Goal: Information Seeking & Learning: Learn about a topic

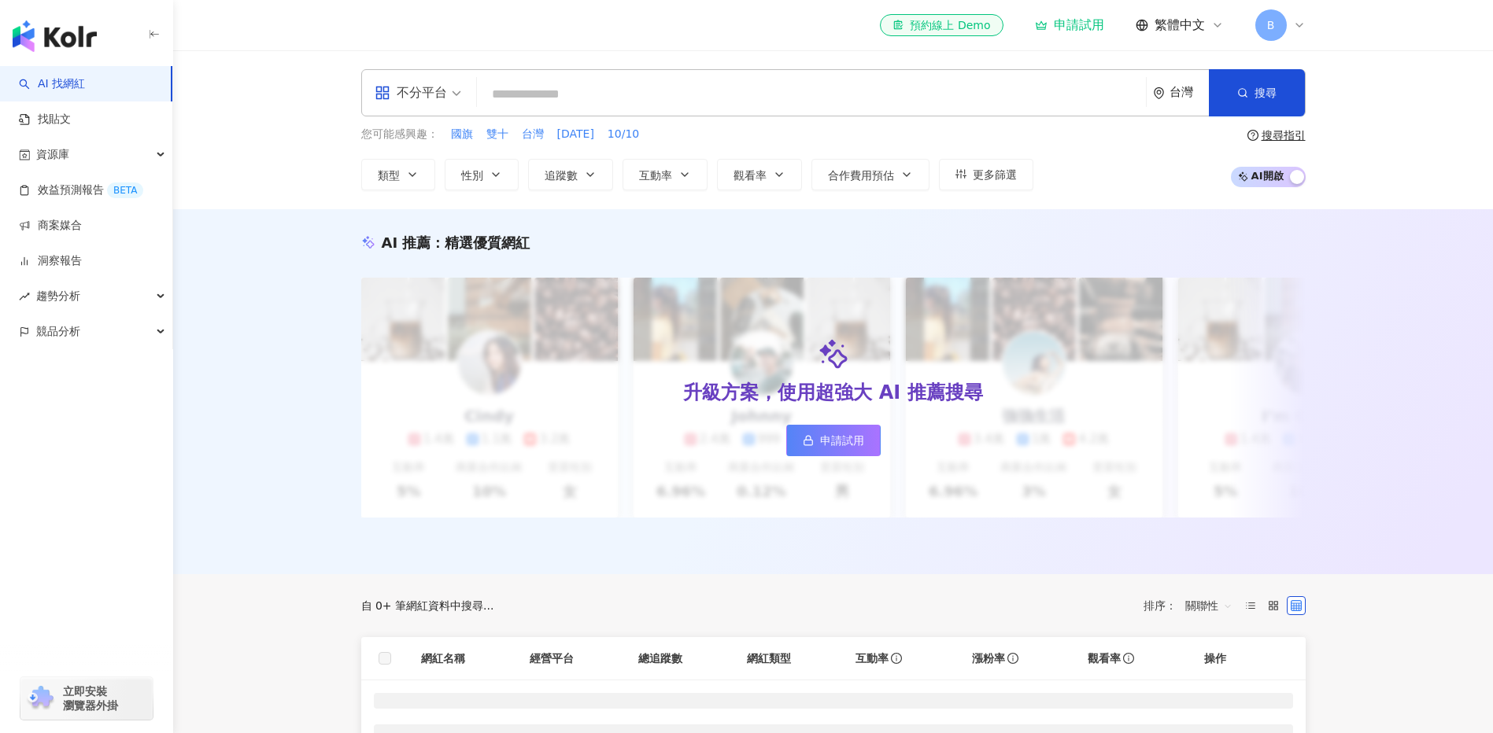
click at [1421, 87] on div "不分平台 台灣 搜尋 您可能感興趣： 國旗 雙十 台灣 國慶日 10/10 類型 性別 追蹤數 互動率 觀看率 合作費用預估 更多篩選 搜尋指引 AI 開啟 …" at bounding box center [833, 129] width 1320 height 159
click at [1291, 27] on div "B" at bounding box center [1280, 24] width 50 height 31
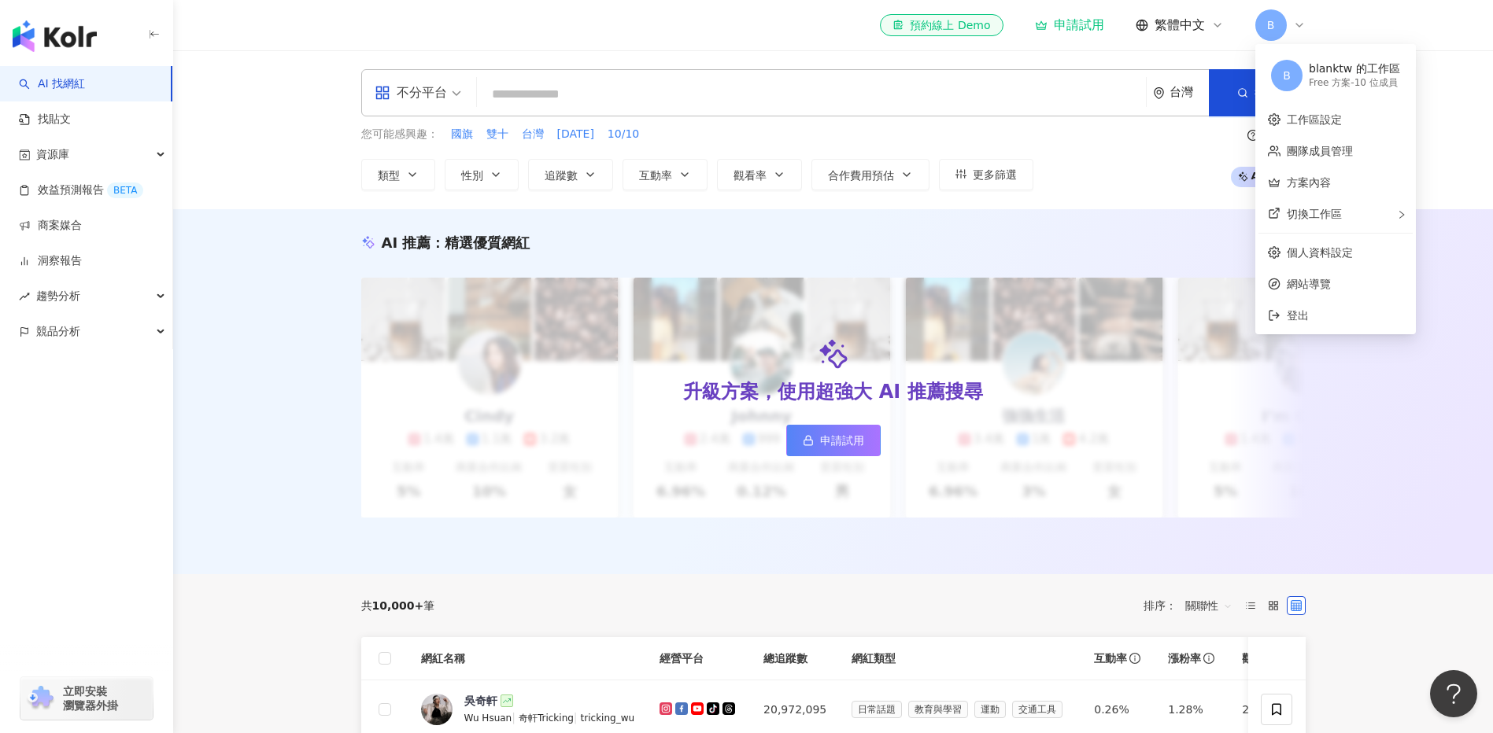
click at [1354, 84] on div "Free 方案 - 10 位成員" at bounding box center [1354, 82] width 91 height 13
click at [1430, 159] on div "不分平台 台灣 搜尋 您可能感興趣： 國旗 雙十 台灣 國慶日 10/10 類型 性別 追蹤數 互動率 觀看率 合作費用預估 更多篩選 搜尋指引 AI 開啟 …" at bounding box center [833, 129] width 1320 height 159
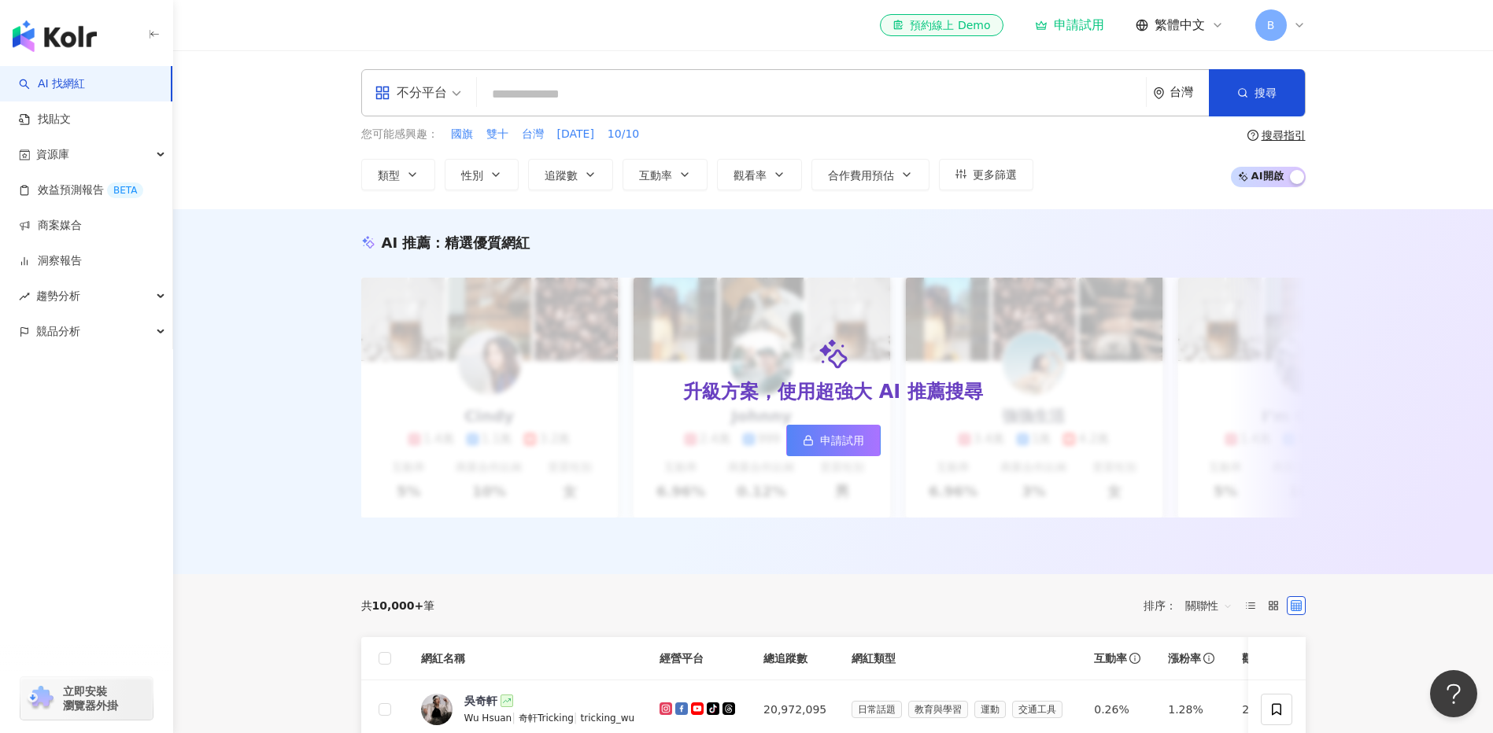
click at [1294, 35] on div "B" at bounding box center [1280, 24] width 50 height 31
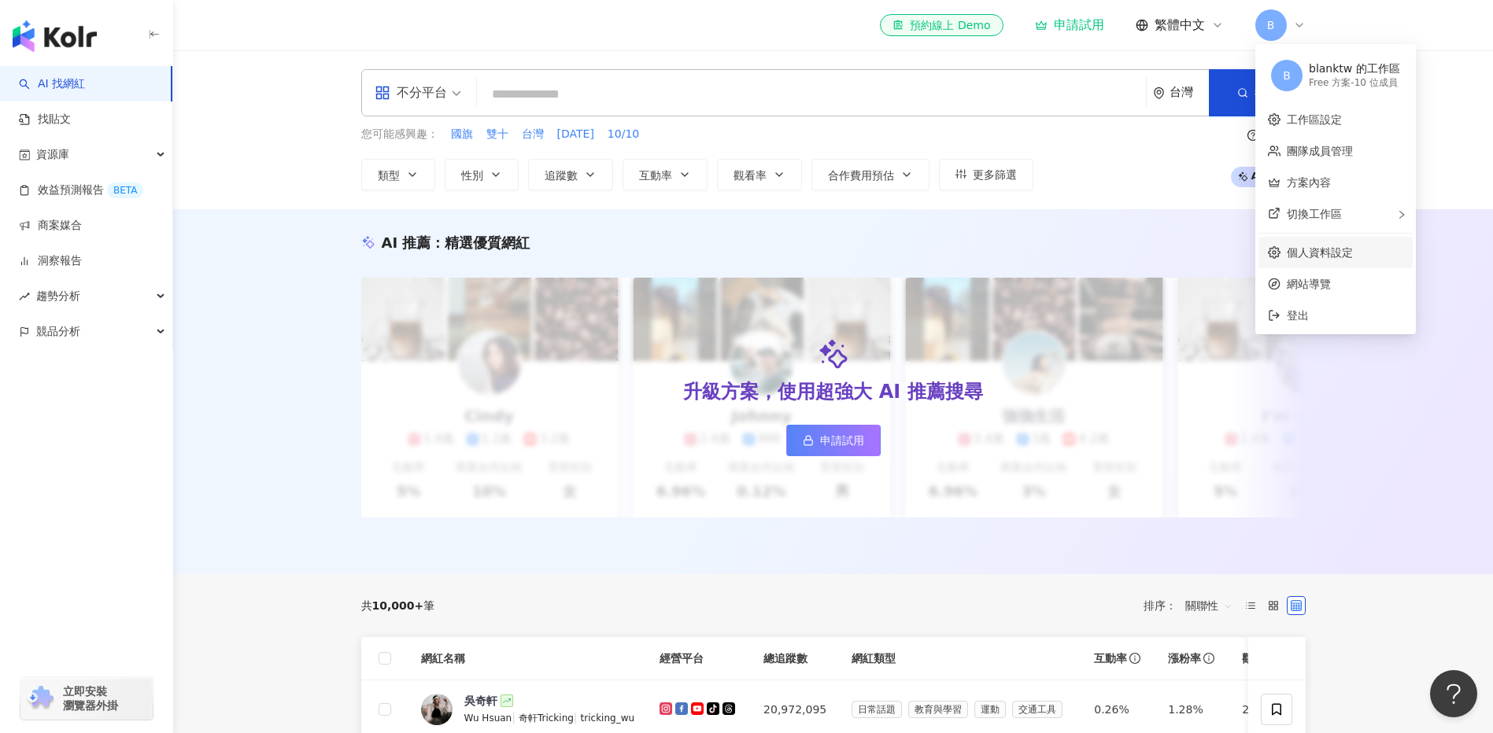
click at [1353, 250] on link "個人資料設定" at bounding box center [1320, 252] width 66 height 13
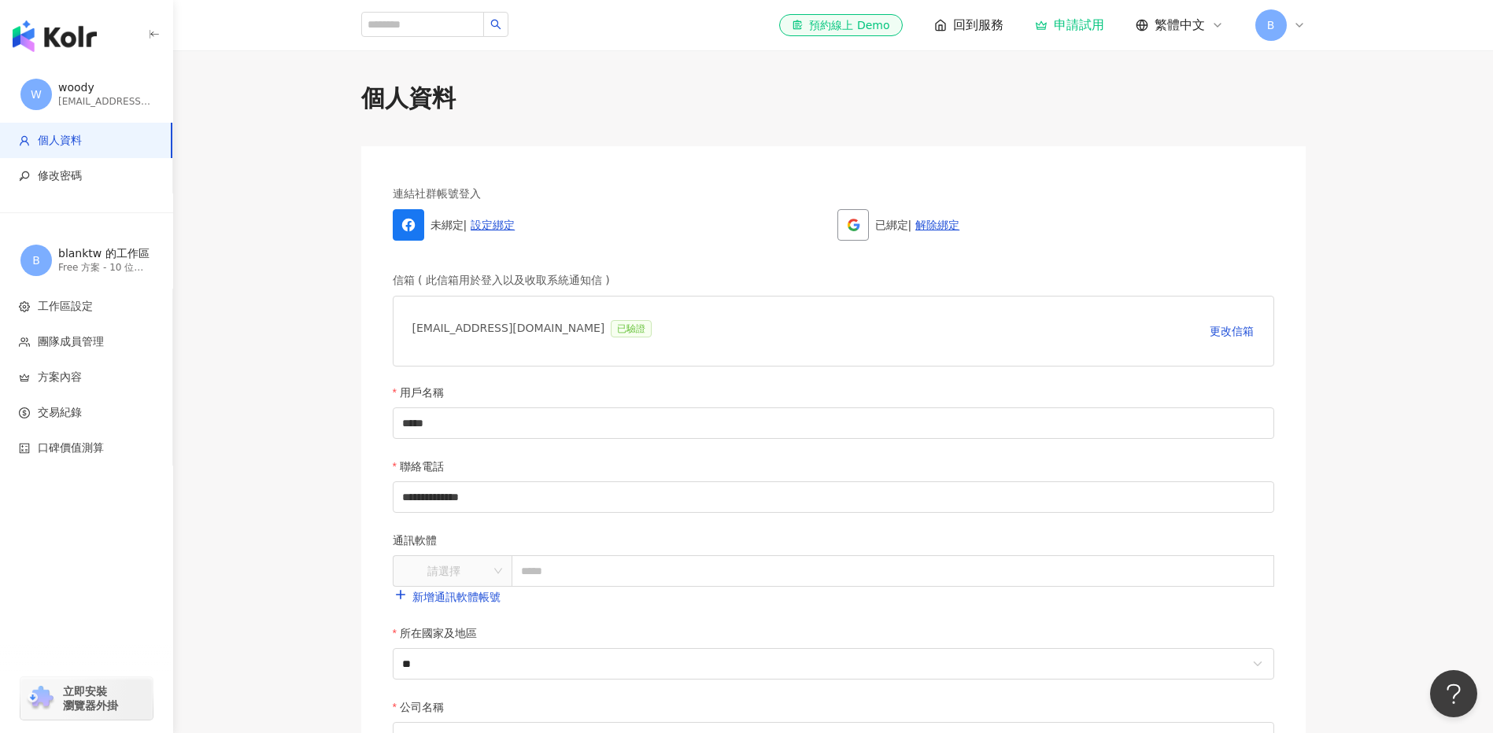
click at [98, 272] on div "Free 方案 - 10 位成員" at bounding box center [105, 267] width 94 height 13
click at [105, 262] on div "Free 方案 - 10 位成員" at bounding box center [105, 267] width 94 height 13
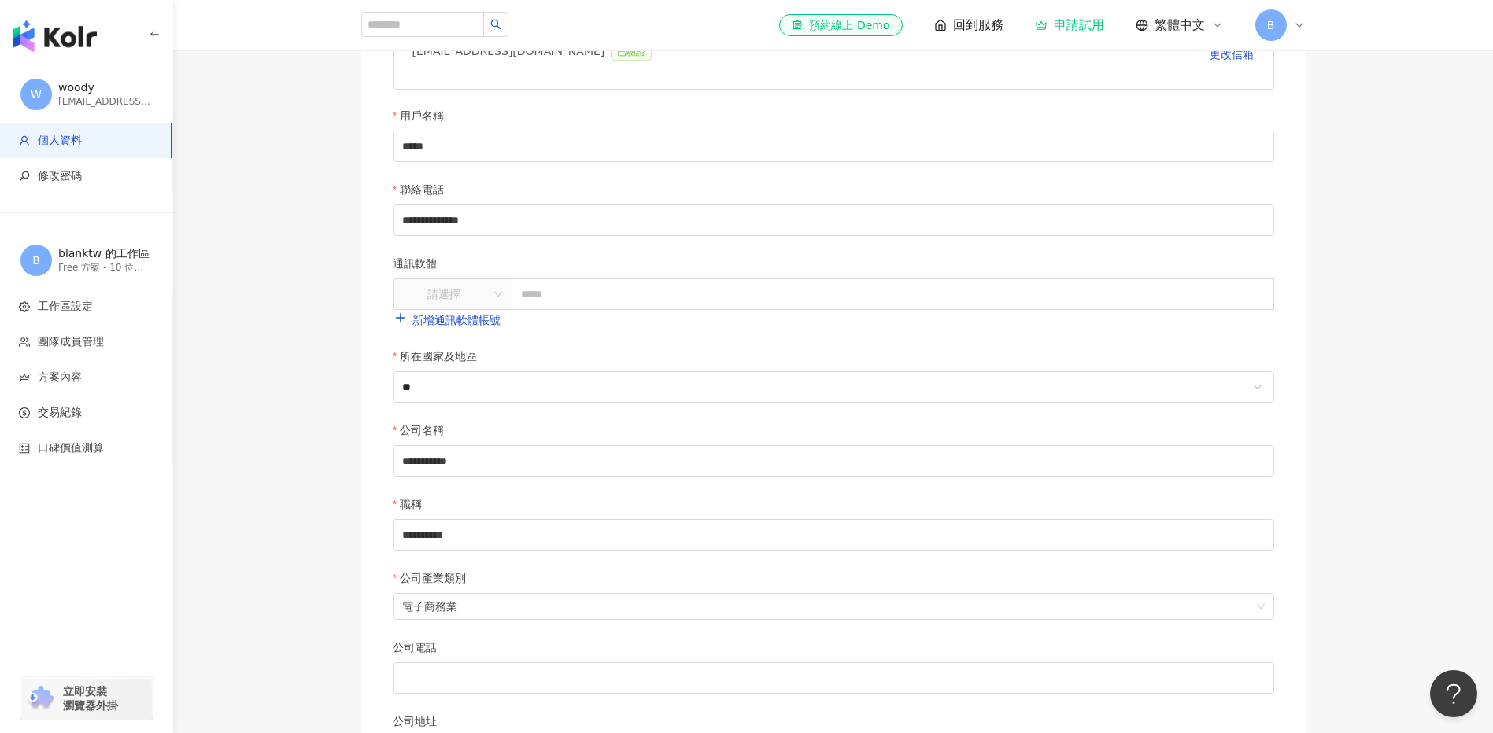
scroll to position [276, 0]
click at [94, 349] on span "團隊成員管理" at bounding box center [71, 342] width 66 height 16
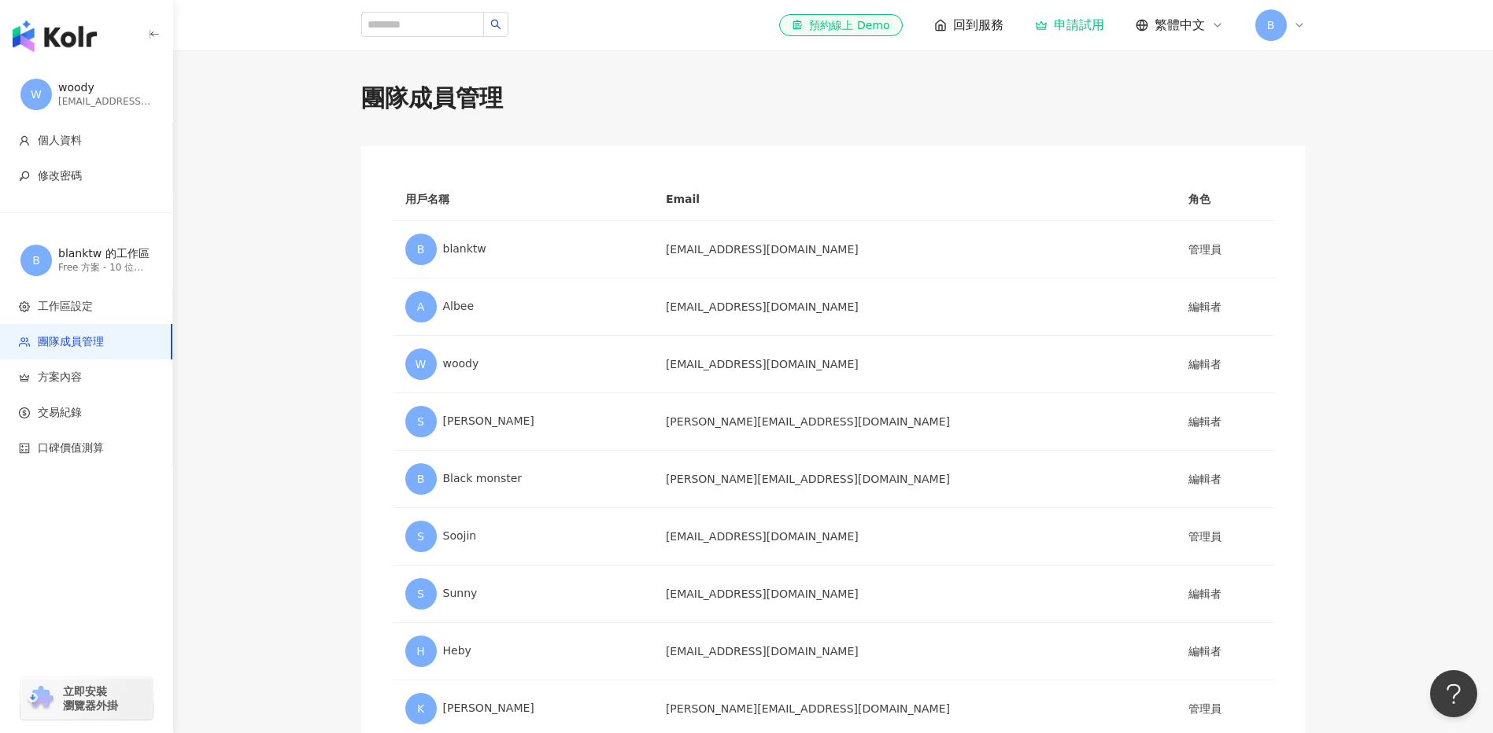
click at [1369, 236] on main "團隊成員管理 用戶名稱 Email 角色 B blanktw marketing@blankcorp.tw 管理員 A Albee albee@blankco…" at bounding box center [833, 454] width 1320 height 745
click at [95, 144] on span "個人資料" at bounding box center [89, 141] width 141 height 16
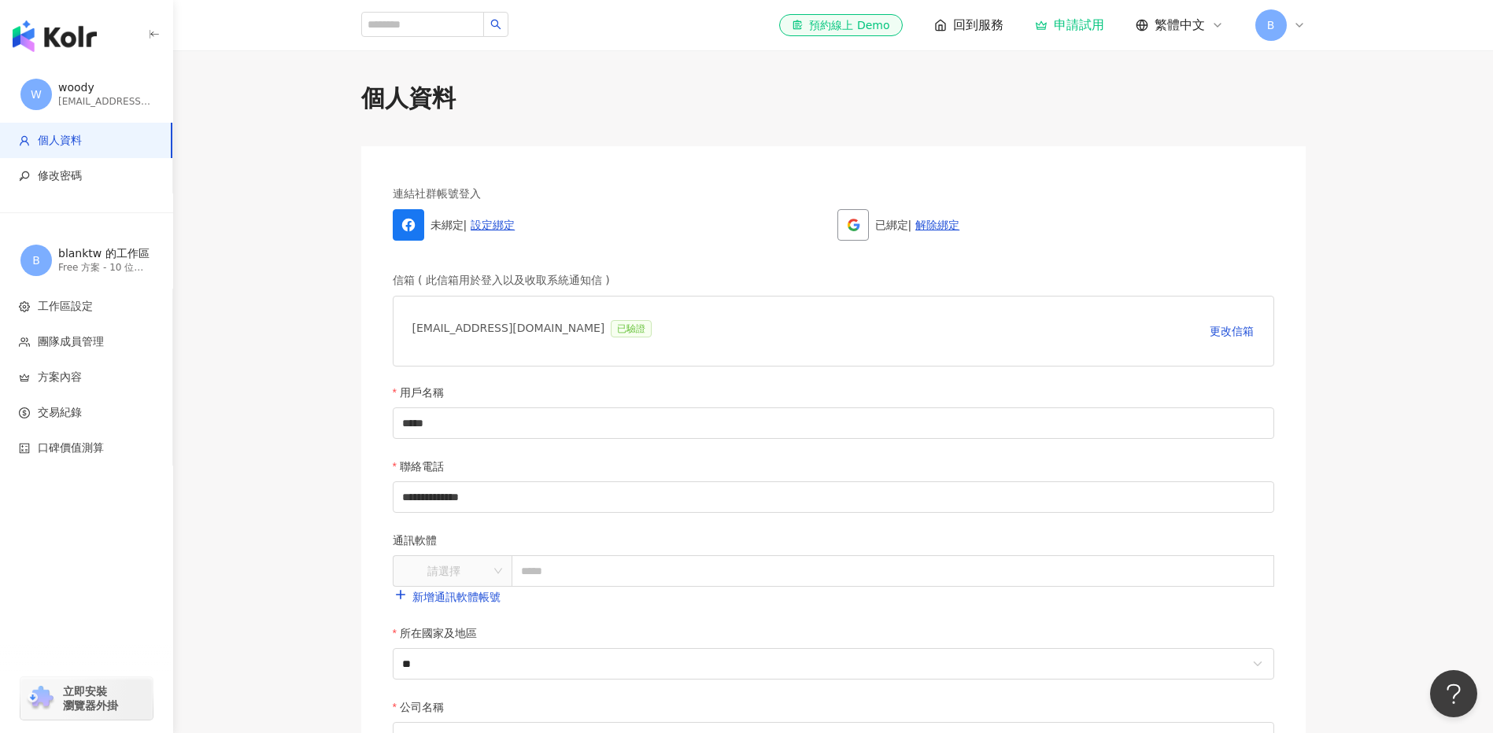
click at [983, 34] on span "回到服務" at bounding box center [978, 25] width 50 height 17
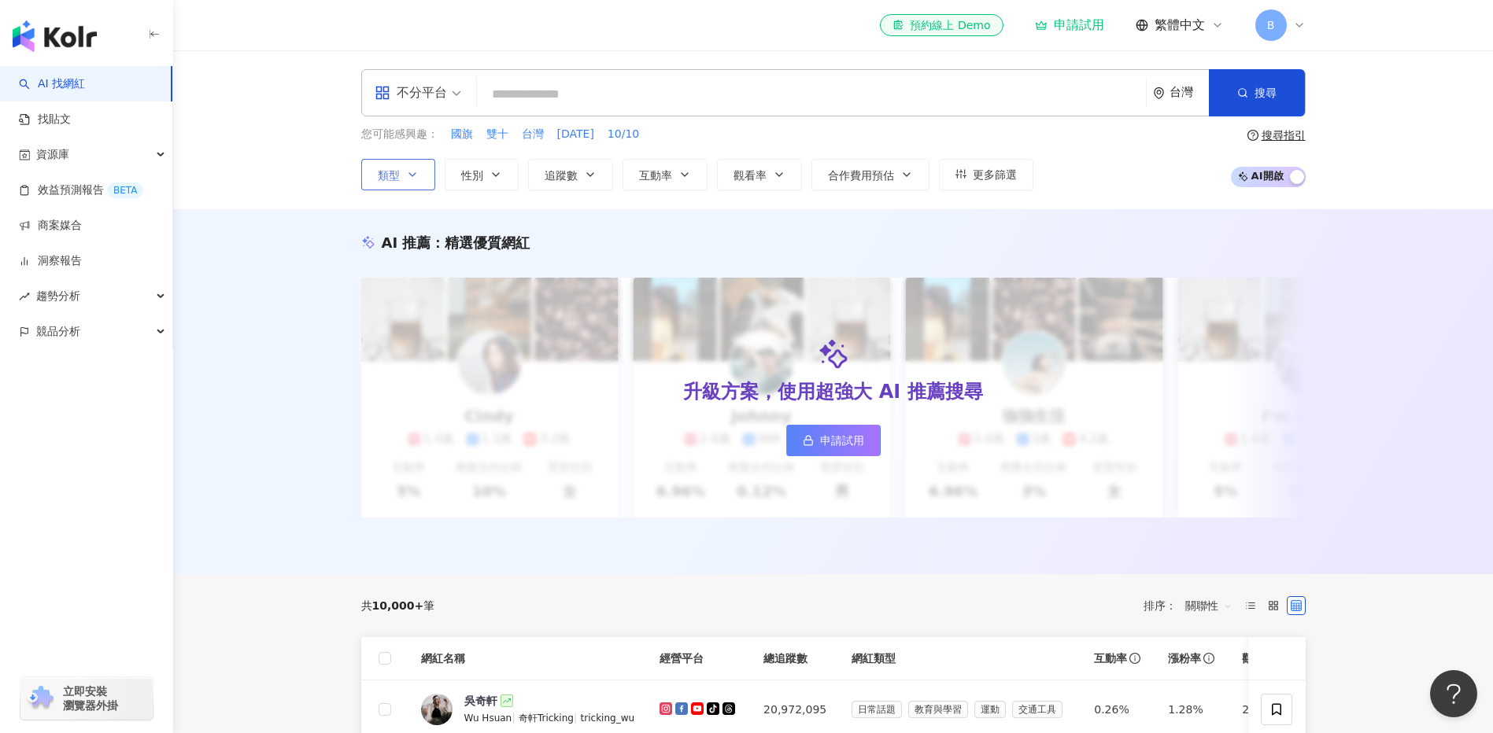
click at [411, 171] on icon "button" at bounding box center [412, 174] width 13 height 13
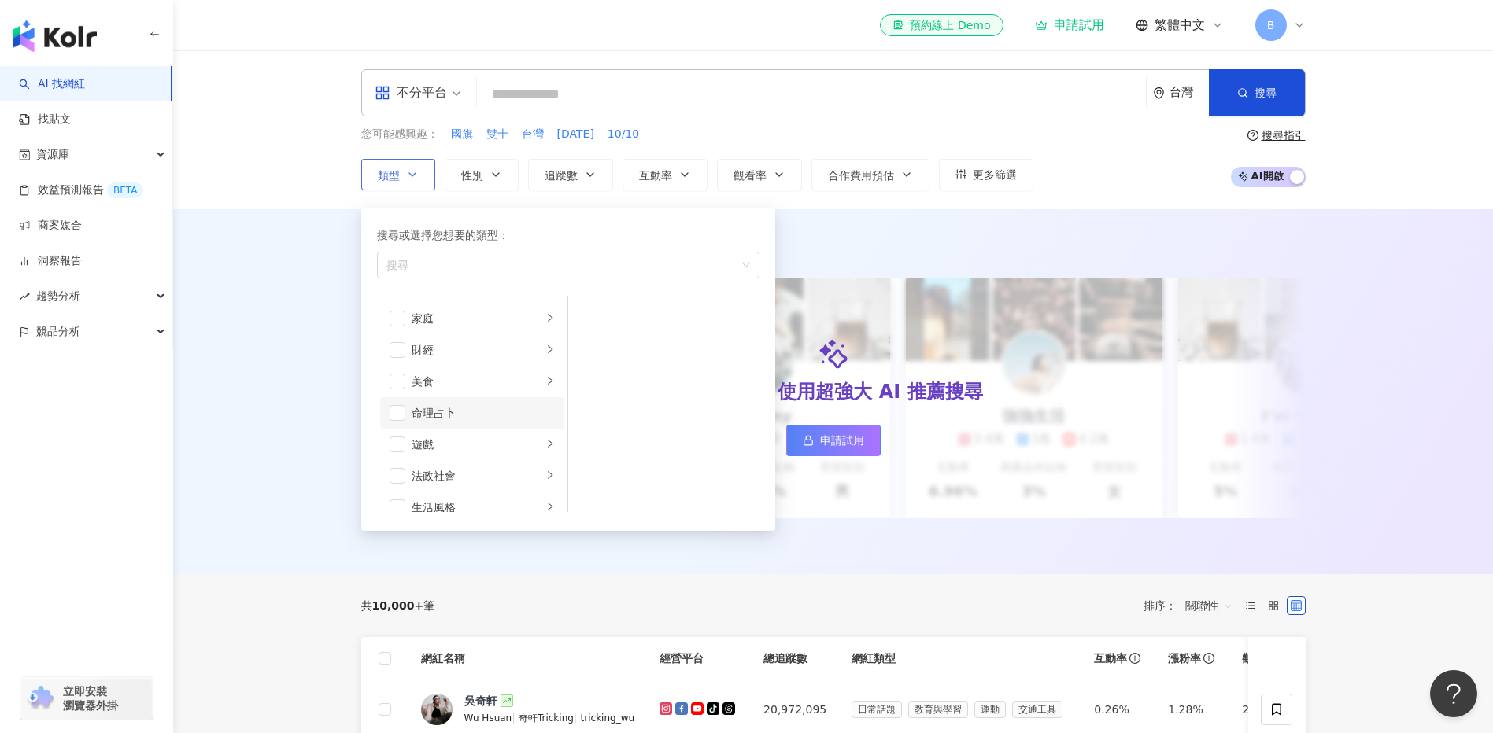
scroll to position [157, 0]
click at [404, 312] on span "button" at bounding box center [398, 315] width 16 height 16
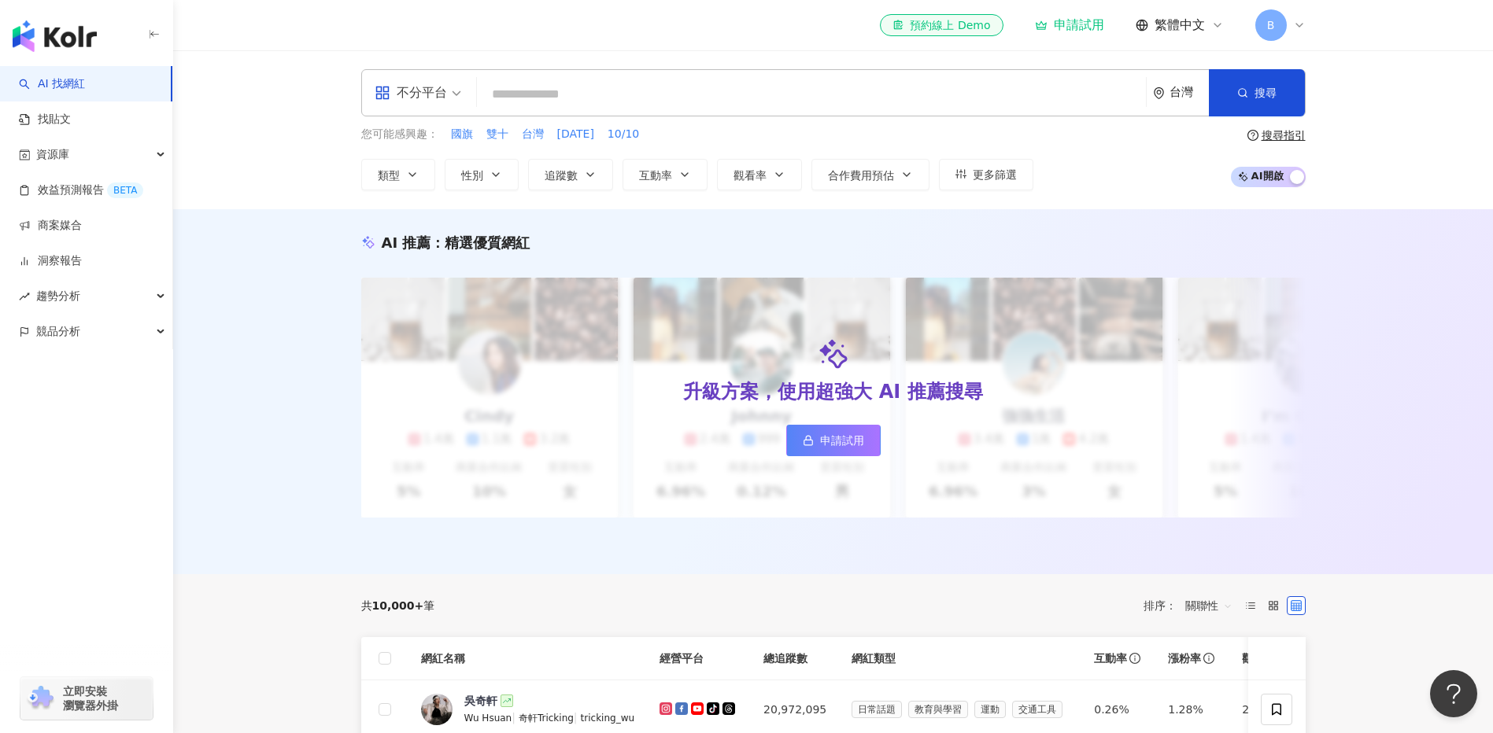
click at [997, 209] on div "AI 推薦 ： 精選優質網紅 升級方案，使用超強大 AI 推薦搜尋 申請試用 Cindy 1.4萬 1.1萬 3.2萬 互動率 5% 商業合作比例 10% 受…" at bounding box center [833, 391] width 1320 height 365
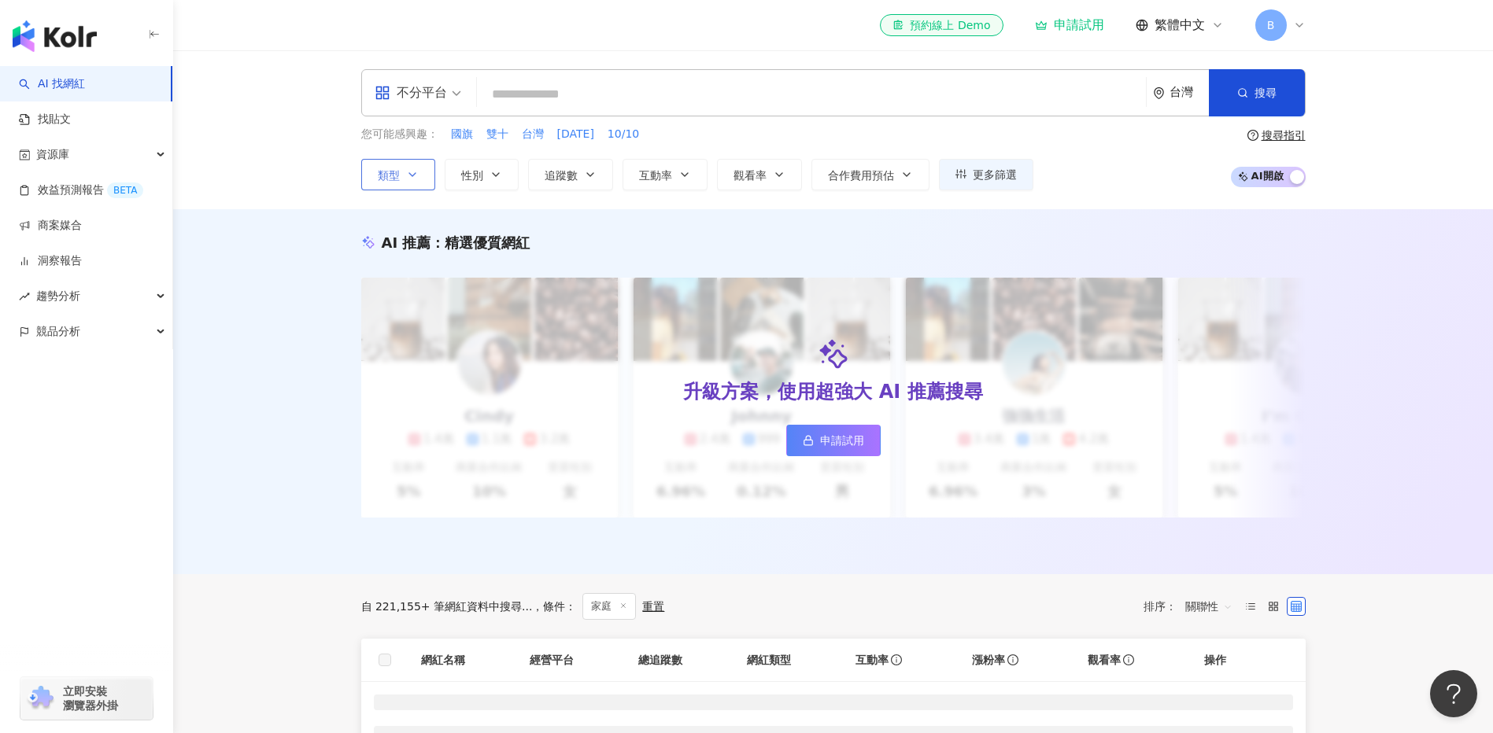
click at [402, 168] on button "類型" at bounding box center [398, 174] width 74 height 31
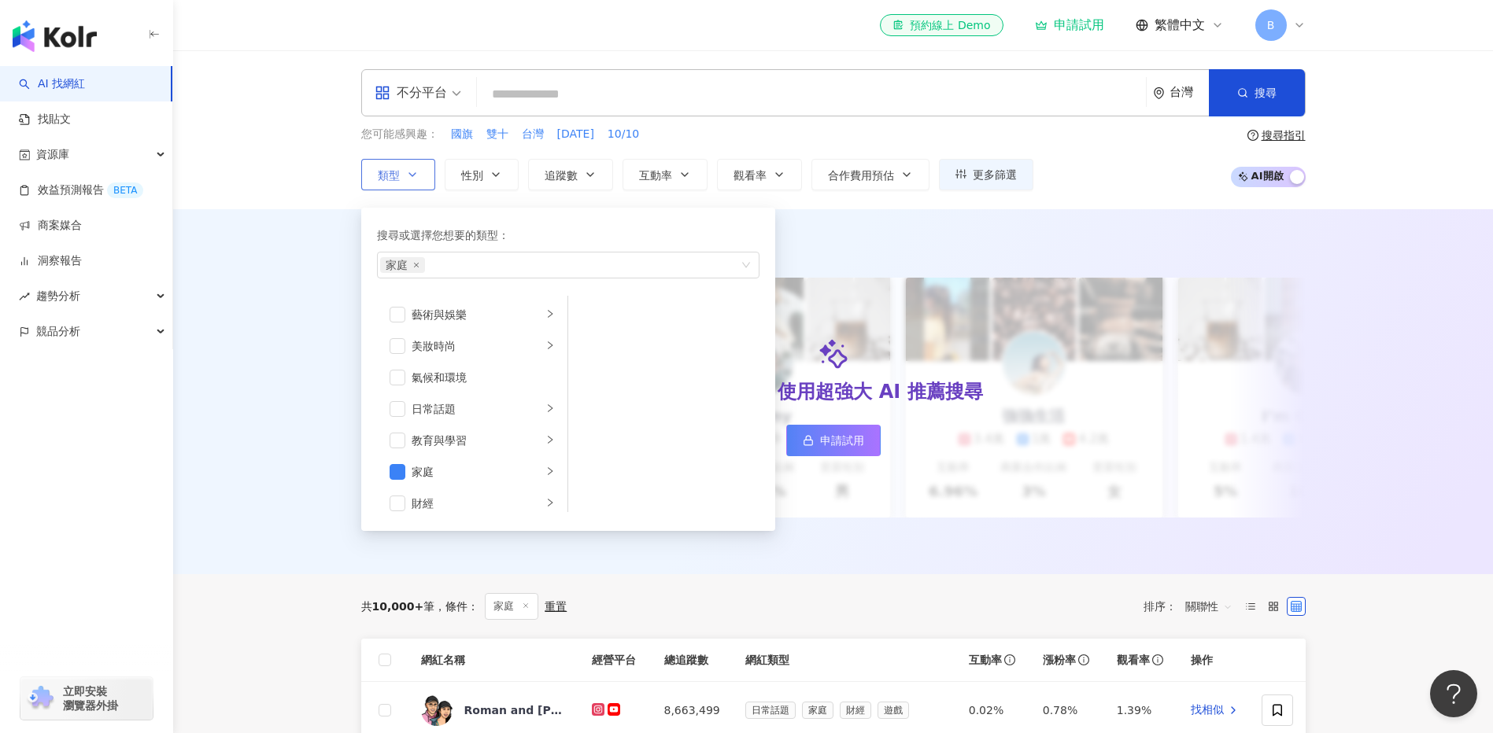
click at [640, 231] on div "搜尋或選擇您想要的類型：" at bounding box center [568, 235] width 382 height 17
click at [1364, 225] on div "AI 推薦 ： 精選優質網紅 升級方案，使用超強大 AI 推薦搜尋 申請試用 Cindy 1.4萬 1.1萬 3.2萬 互動率 5% 商業合作比例 10% 受…" at bounding box center [833, 391] width 1320 height 365
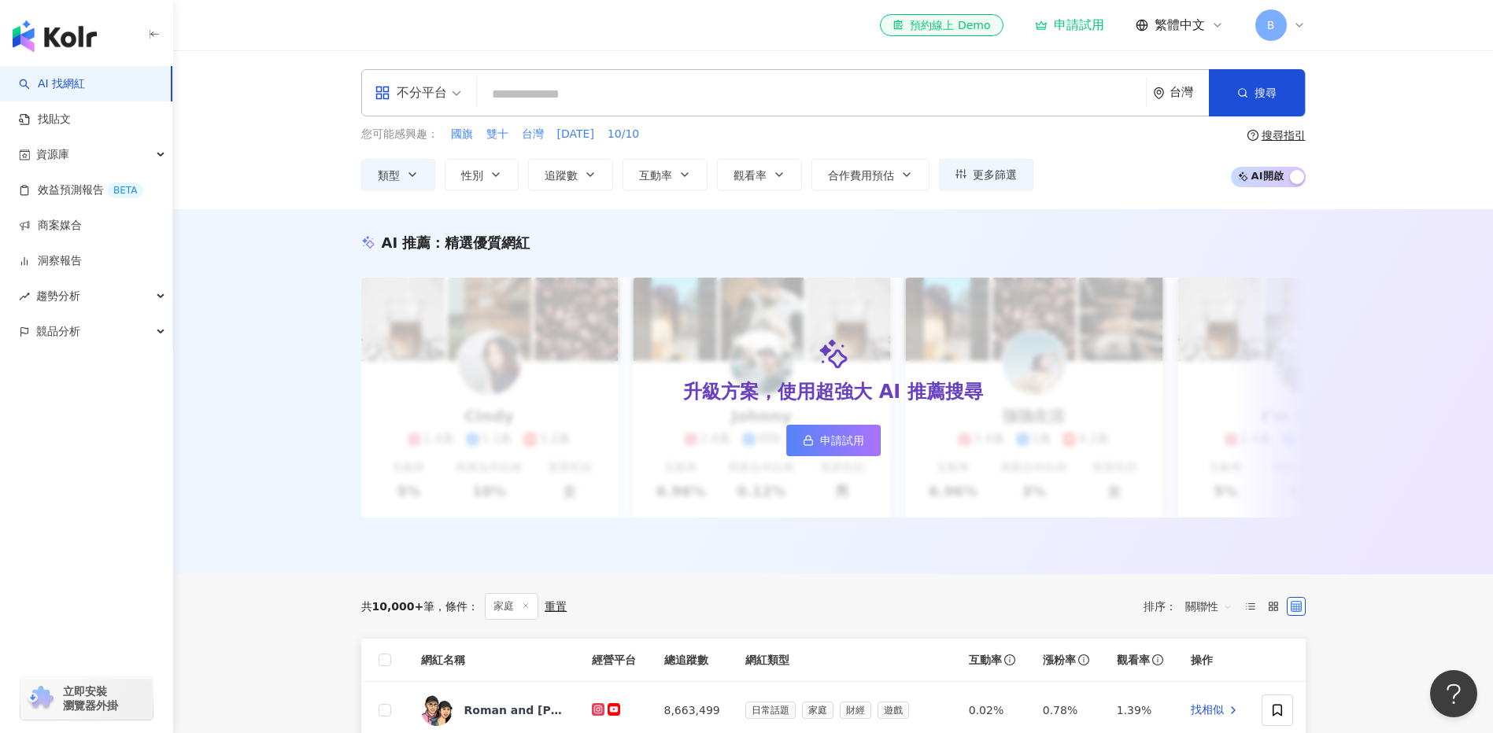
click at [1177, 97] on div "台灣" at bounding box center [1189, 92] width 39 height 13
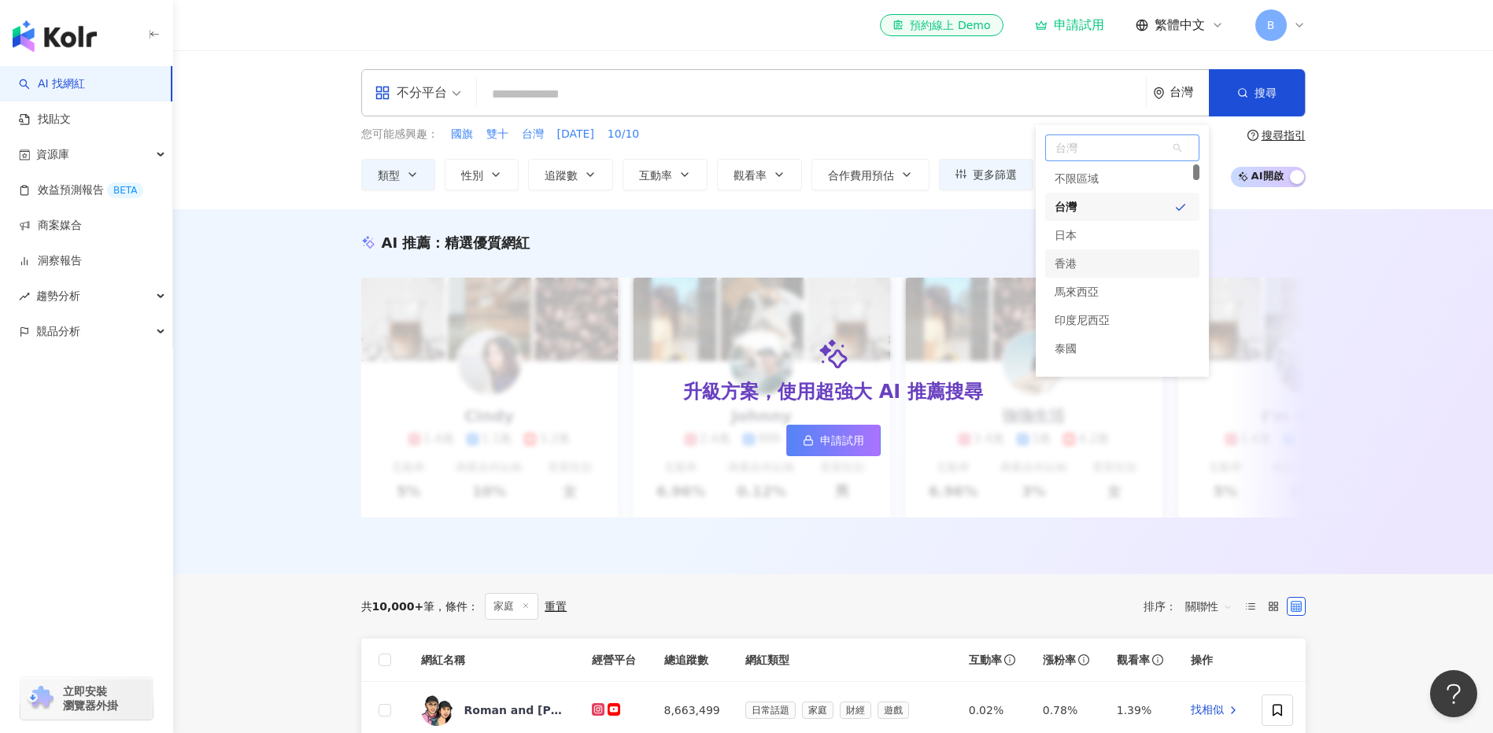
click at [1120, 265] on div "香港" at bounding box center [1122, 263] width 154 height 28
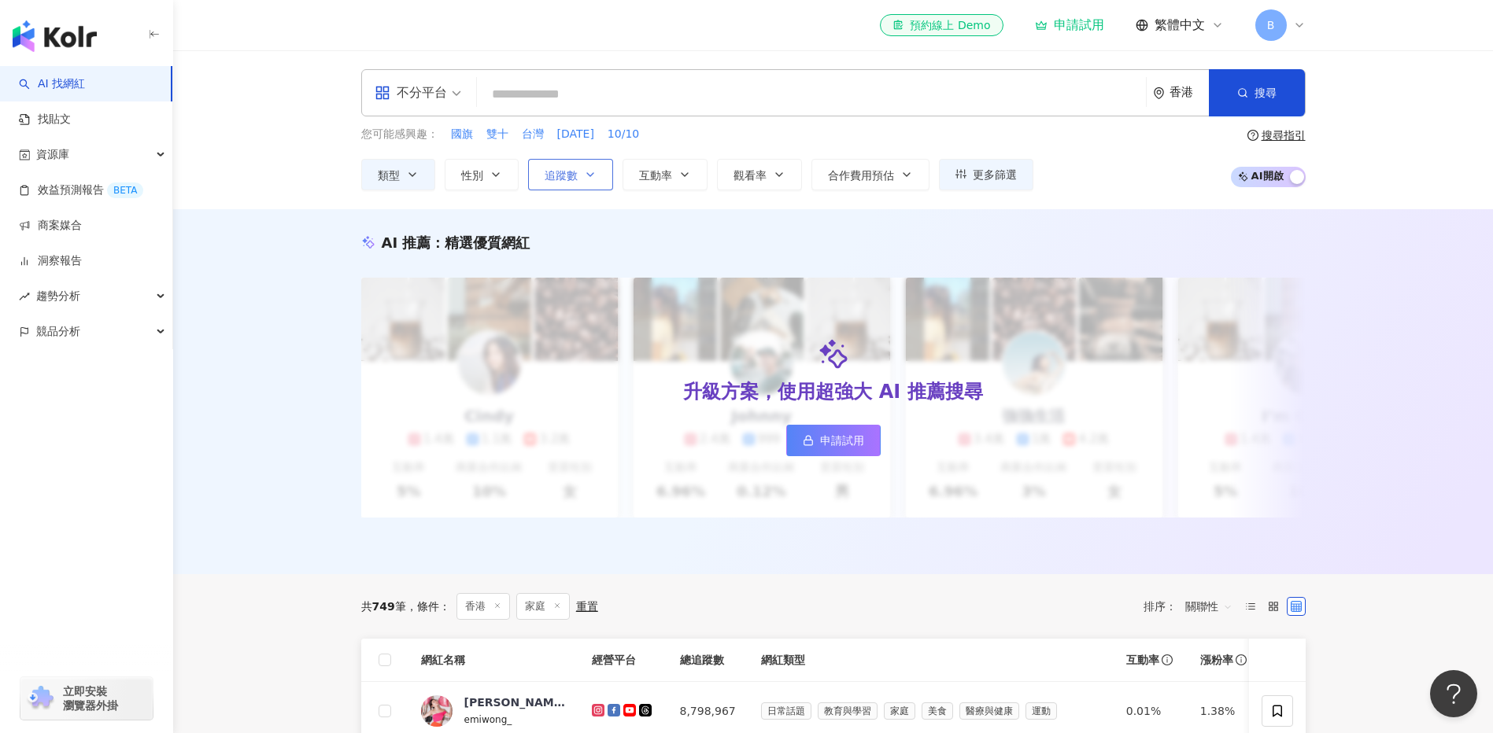
click at [601, 172] on button "追蹤數" at bounding box center [570, 174] width 85 height 31
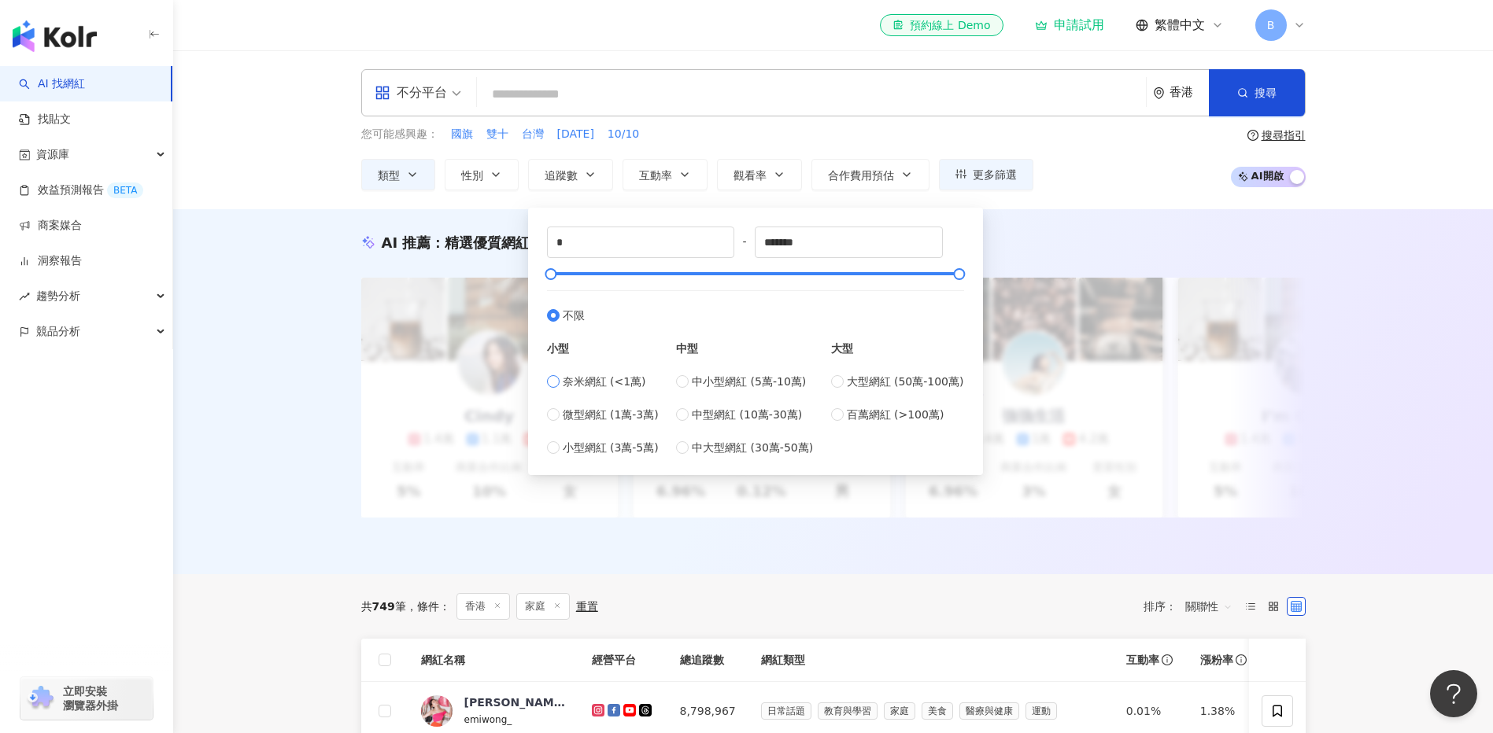
click at [571, 377] on span "奈米網紅 (<1萬)" at bounding box center [604, 381] width 83 height 17
type input "****"
click at [586, 415] on span "微型網紅 (1萬-3萬)" at bounding box center [611, 414] width 96 height 17
type input "*****"
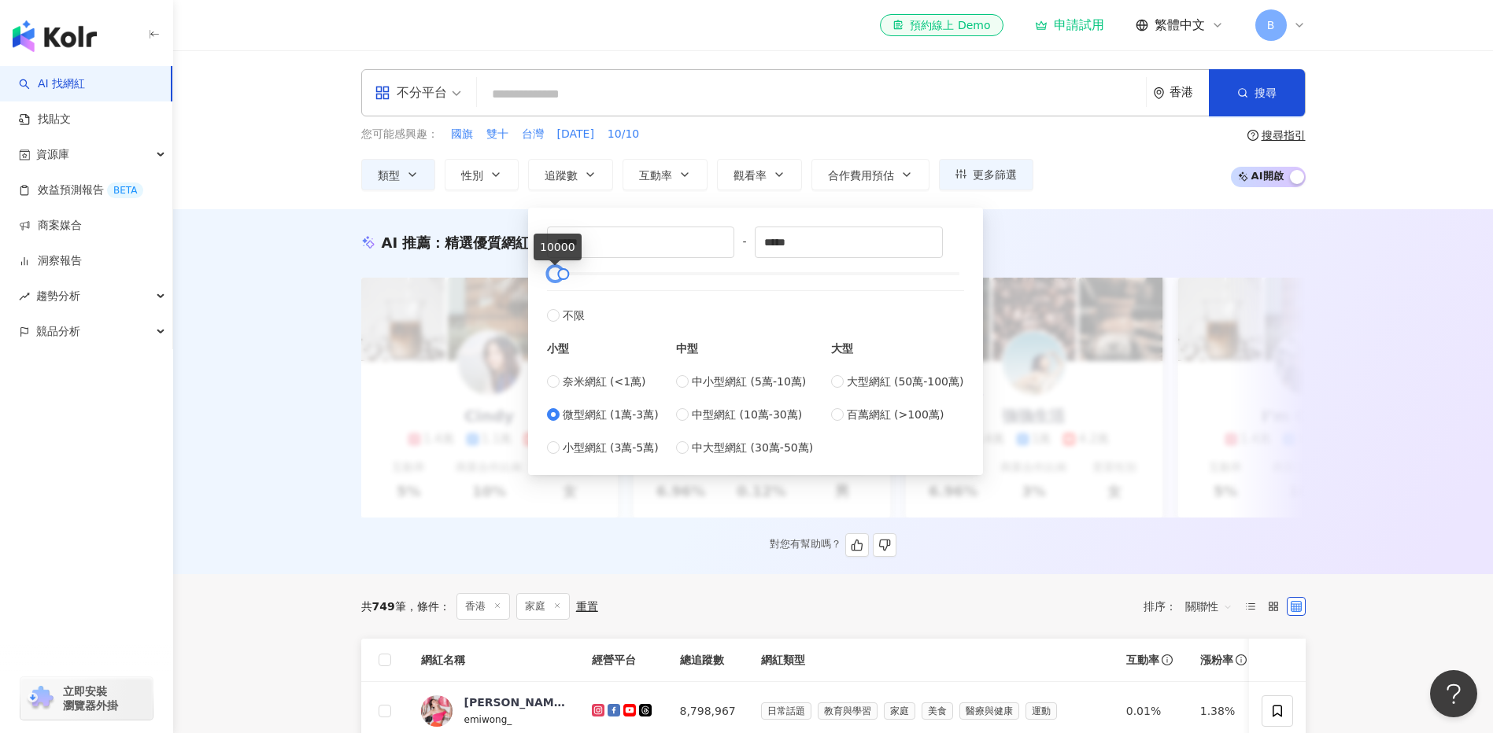
type input "*"
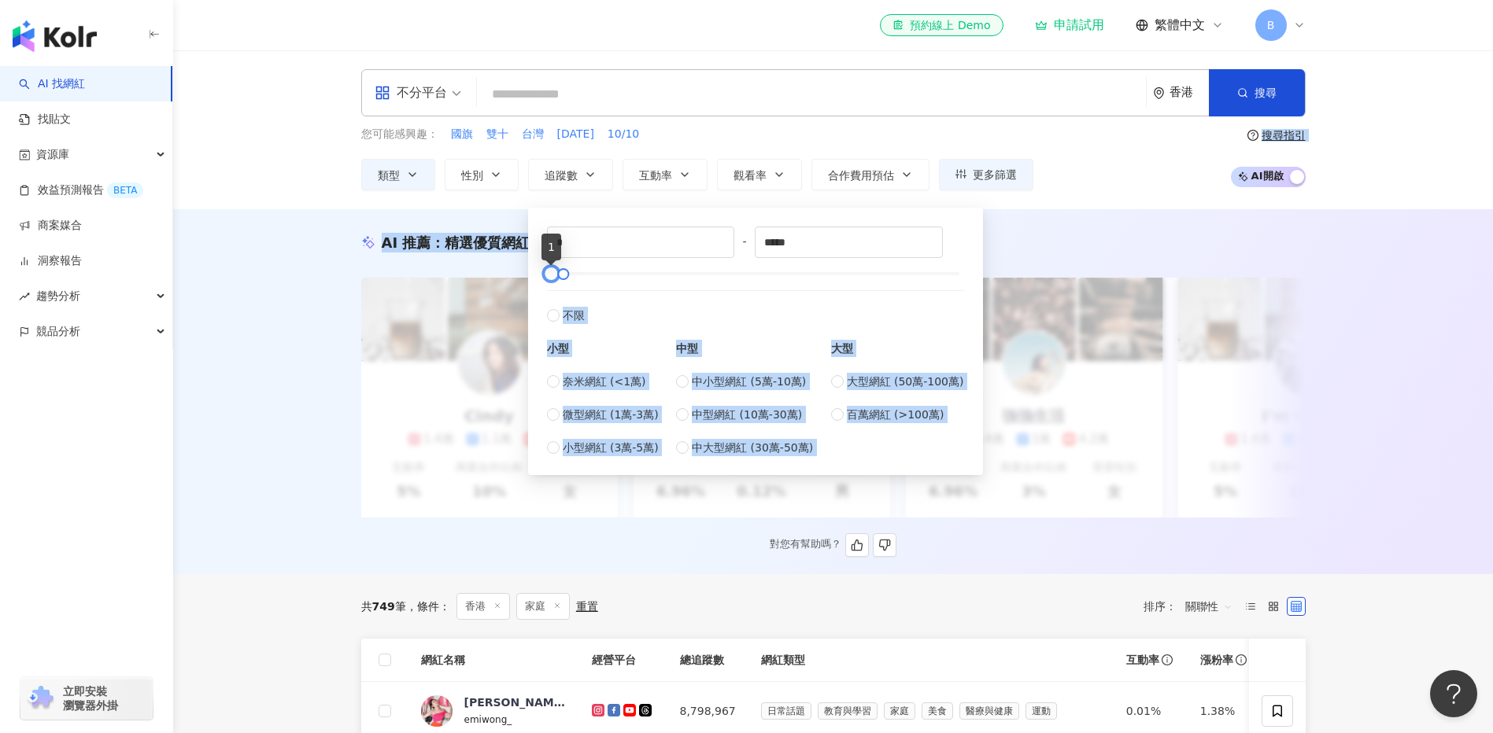
drag, startPoint x: 550, startPoint y: 273, endPoint x: 436, endPoint y: 282, distance: 114.4
click at [436, 282] on main "不分平台 香港 搜尋 您可能感興趣： 國旗 雙十 台灣 國慶日 10/10 類型 性別 追蹤數 互動率 觀看率 合作費用預估 更多篩選 * - ***** 不…" at bounding box center [833, 744] width 1320 height 1388
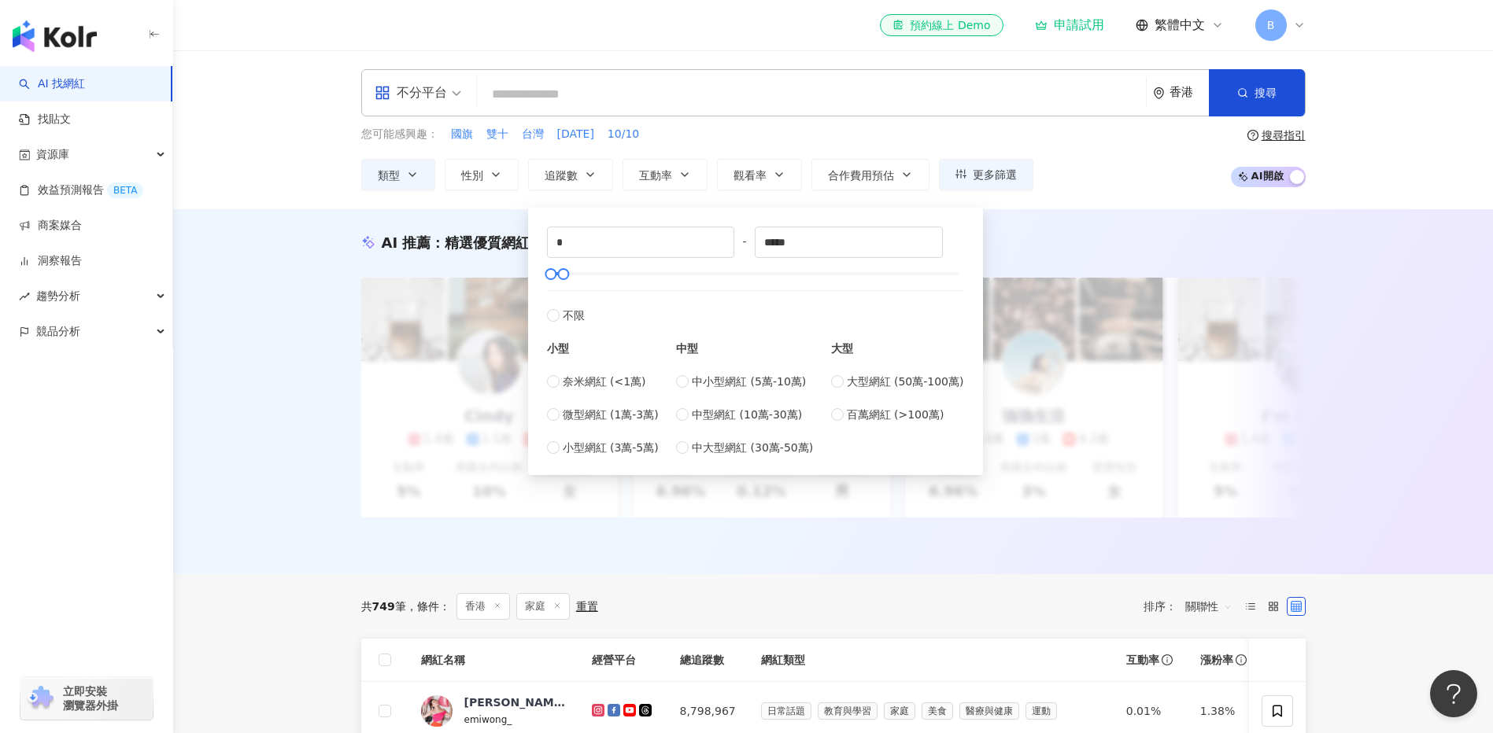
click at [804, 218] on div "* - ***** 不限 小型 奈米網紅 (<1萬) 微型網紅 (1萬-3萬) 小型網紅 (3萬-5萬) 中型 中小型網紅 (5萬-10萬) 中型網紅 (10…" at bounding box center [756, 341] width 436 height 249
click at [1272, 92] on span "搜尋" at bounding box center [1265, 93] width 22 height 13
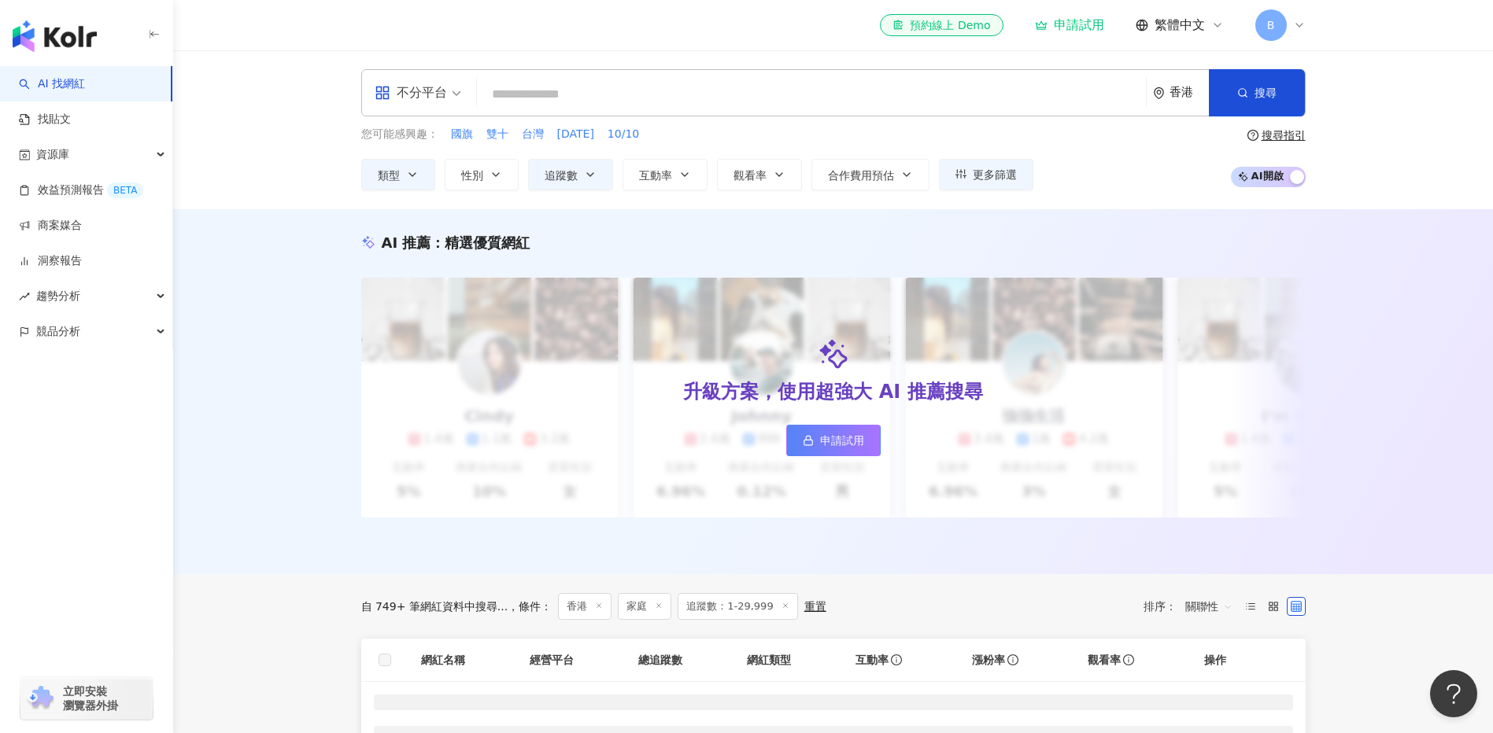
scroll to position [394, 0]
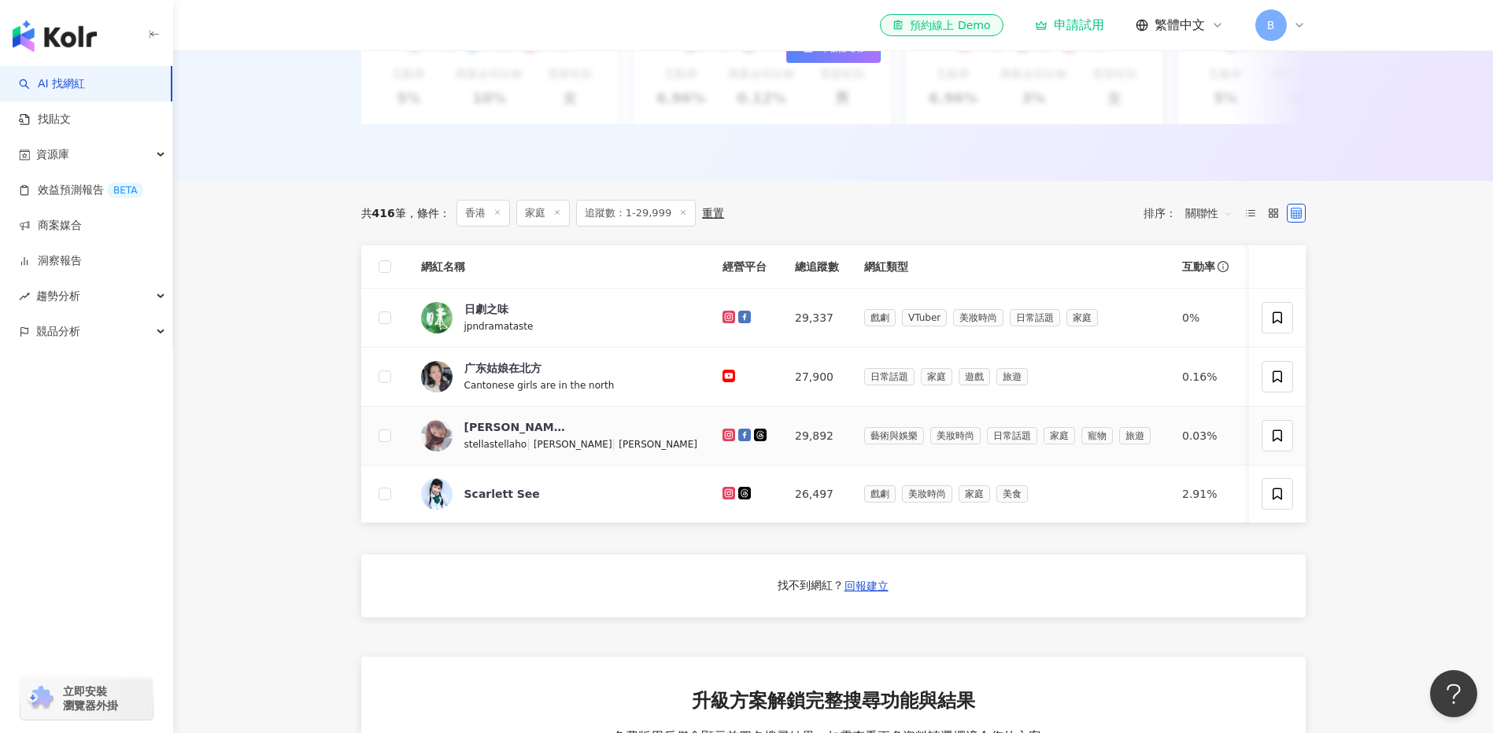
click at [555, 431] on span "[PERSON_NAME]" at bounding box center [515, 427] width 102 height 16
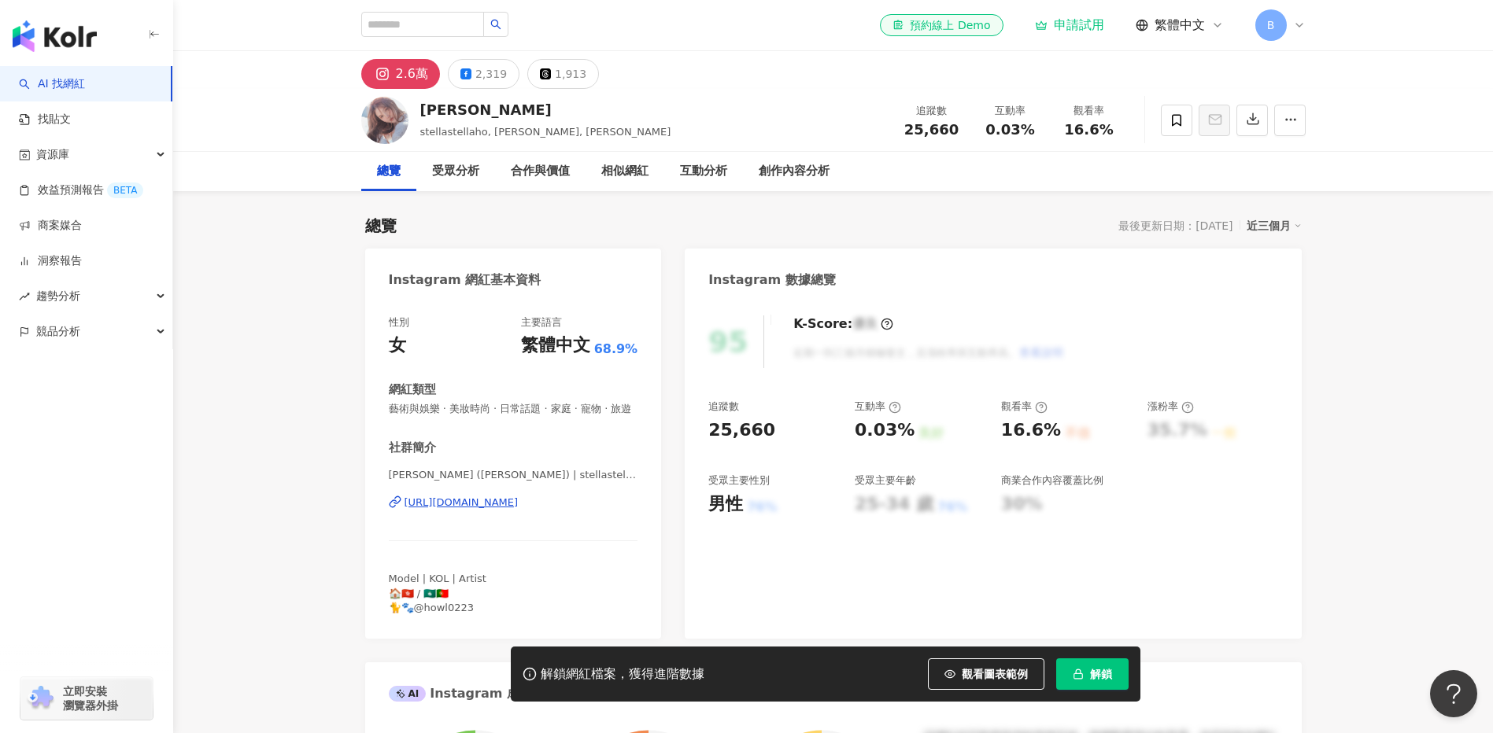
click at [1096, 662] on button "解鎖" at bounding box center [1092, 674] width 72 height 31
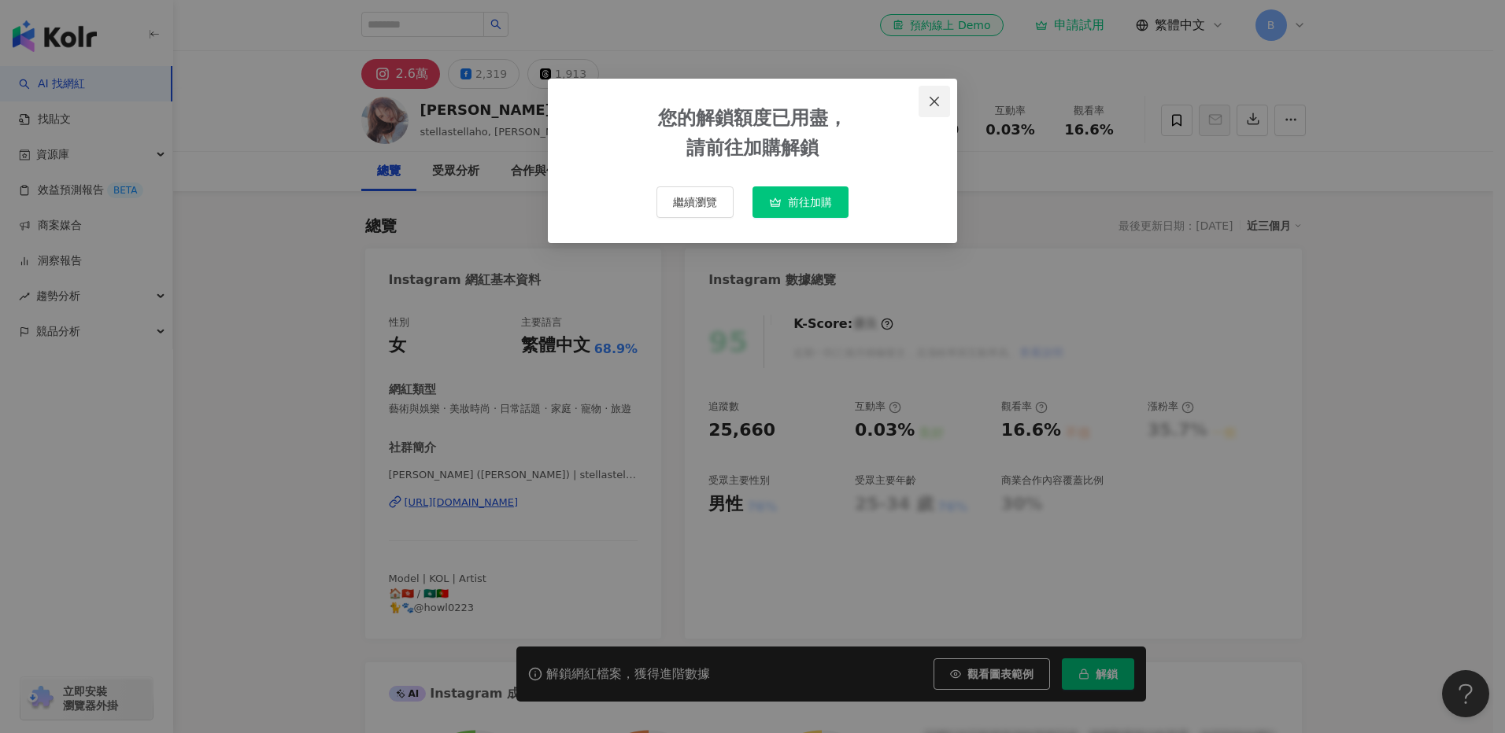
click at [938, 100] on icon "close" at bounding box center [934, 101] width 13 height 13
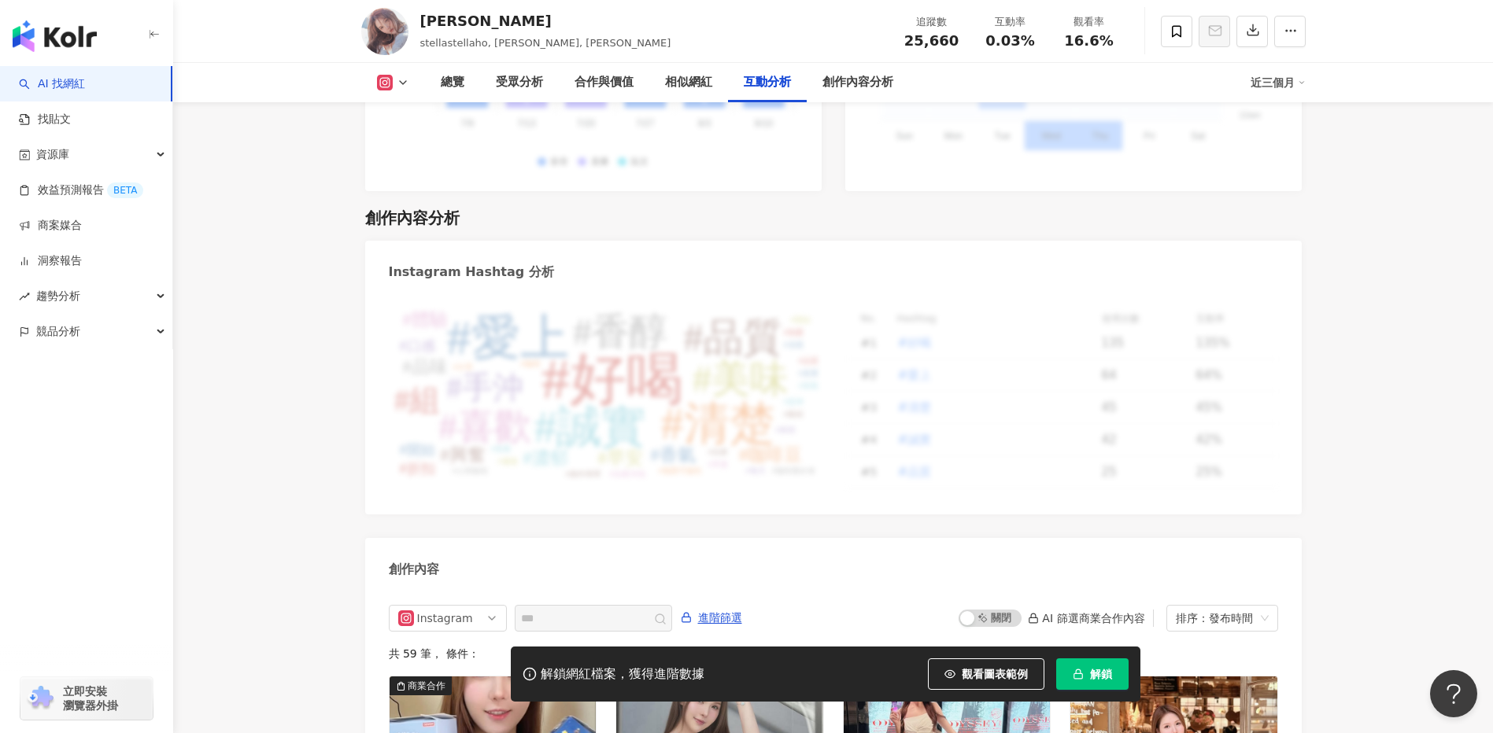
scroll to position [4803, 0]
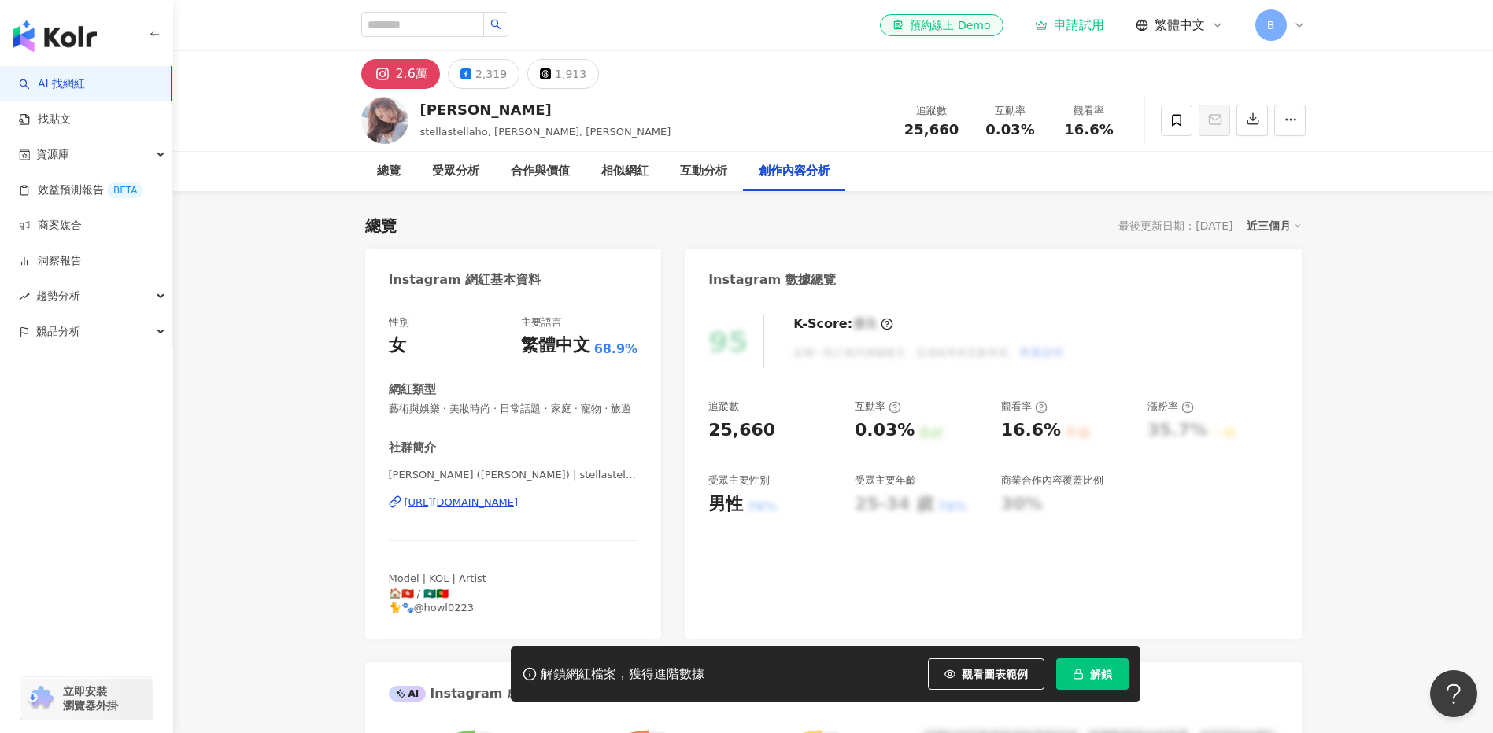
click at [1381, 159] on div "總覽 受眾分析 合作與價值 相似網紅 互動分析 創作內容分析" at bounding box center [833, 171] width 1320 height 39
